Goal: Task Accomplishment & Management: Use online tool/utility

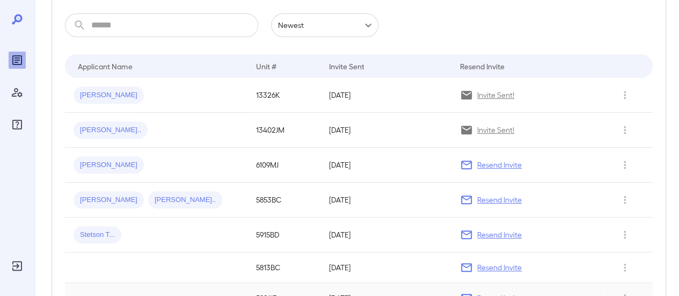
scroll to position [180, 0]
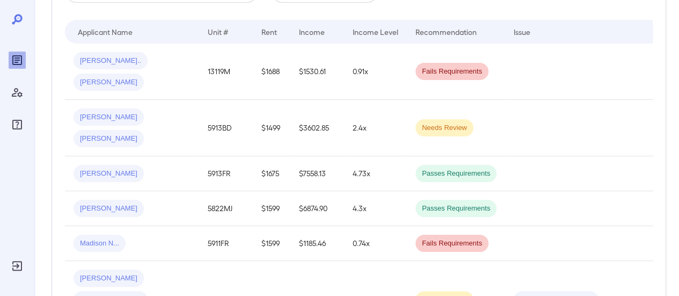
scroll to position [54, 0]
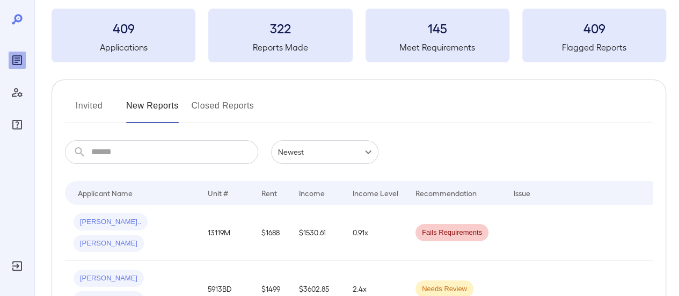
click at [87, 108] on button "Invited" at bounding box center [89, 110] width 48 height 26
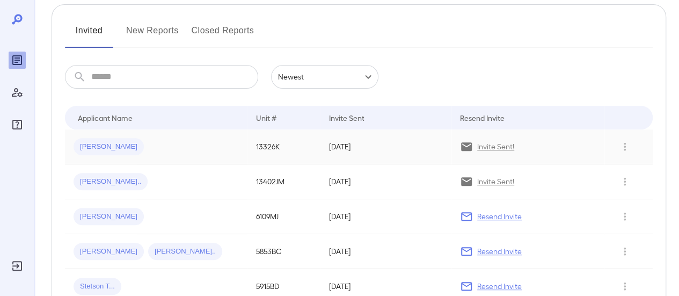
scroll to position [161, 0]
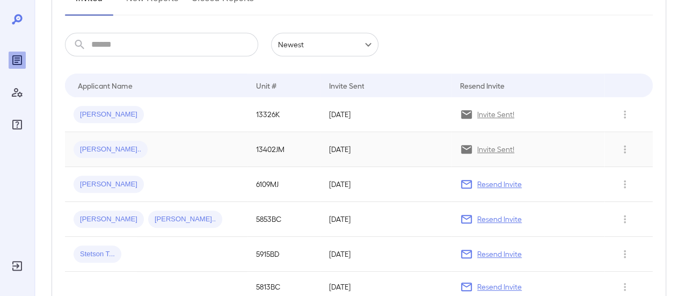
click at [97, 148] on span "Bennie L..." at bounding box center [111, 149] width 74 height 10
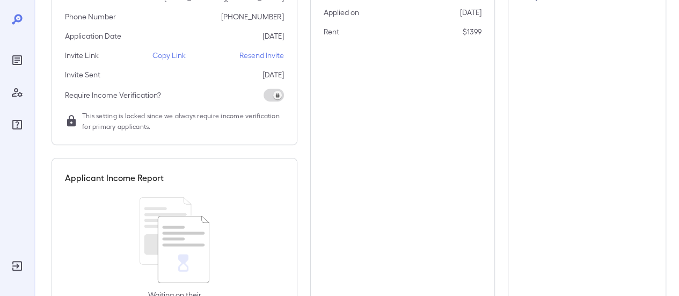
scroll to position [109, 0]
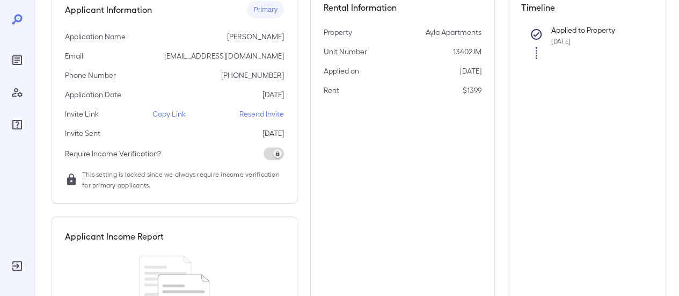
click at [276, 154] on span at bounding box center [274, 153] width 20 height 13
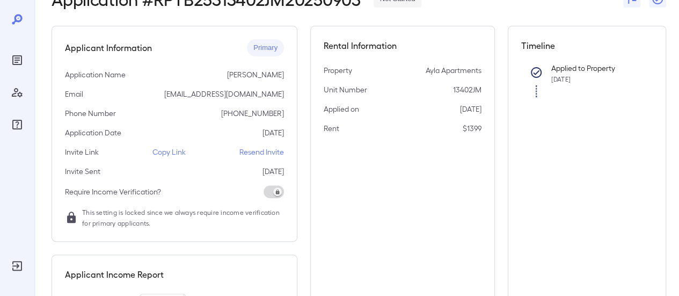
scroll to position [55, 0]
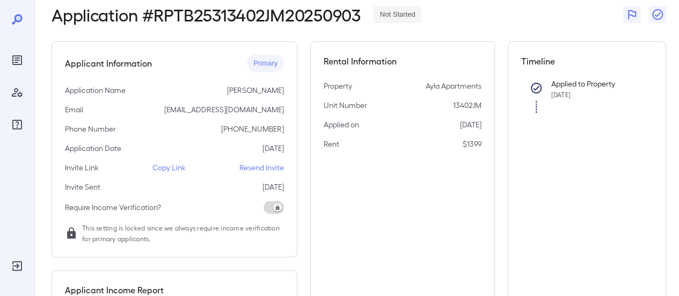
click at [174, 166] on p "Copy Link" at bounding box center [169, 167] width 33 height 11
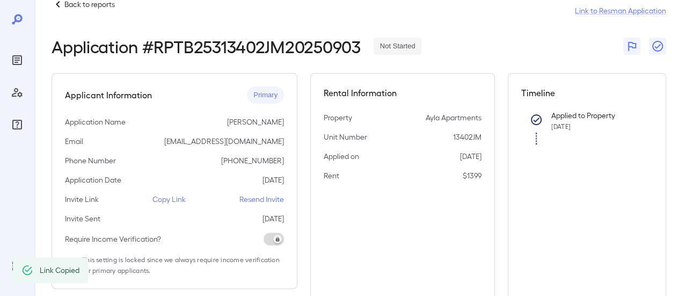
scroll to position [0, 0]
